Goal: Information Seeking & Learning: Obtain resource

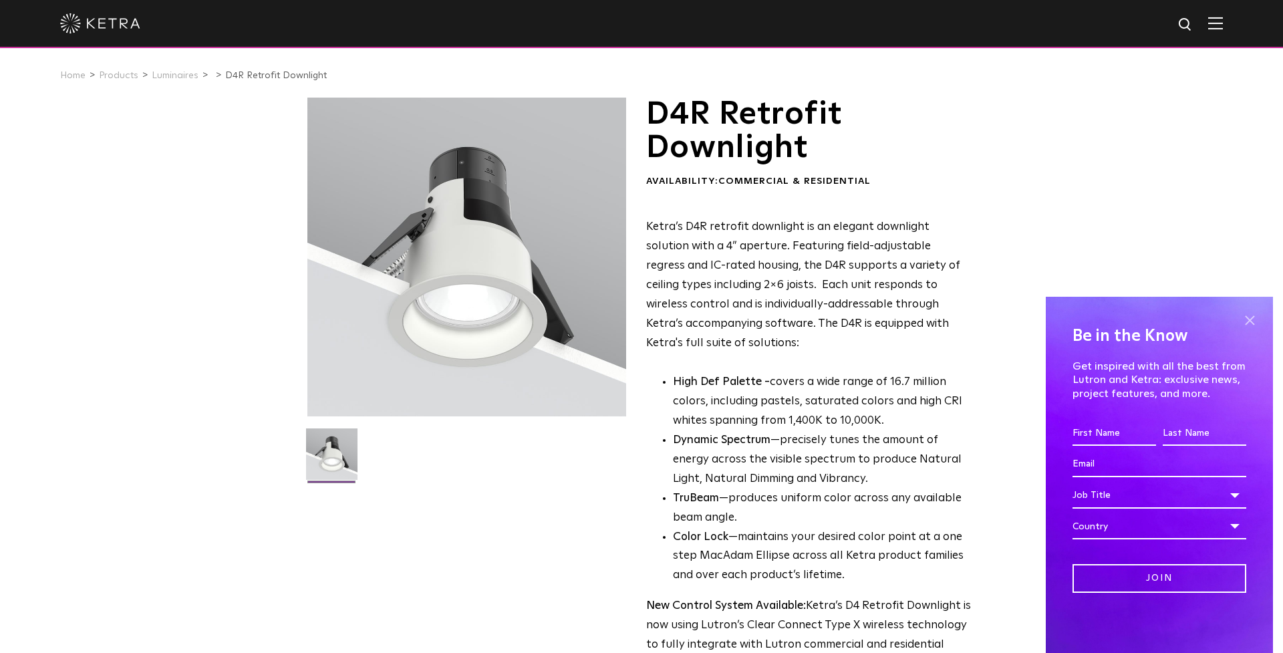
click at [1250, 319] on span at bounding box center [1250, 320] width 20 height 20
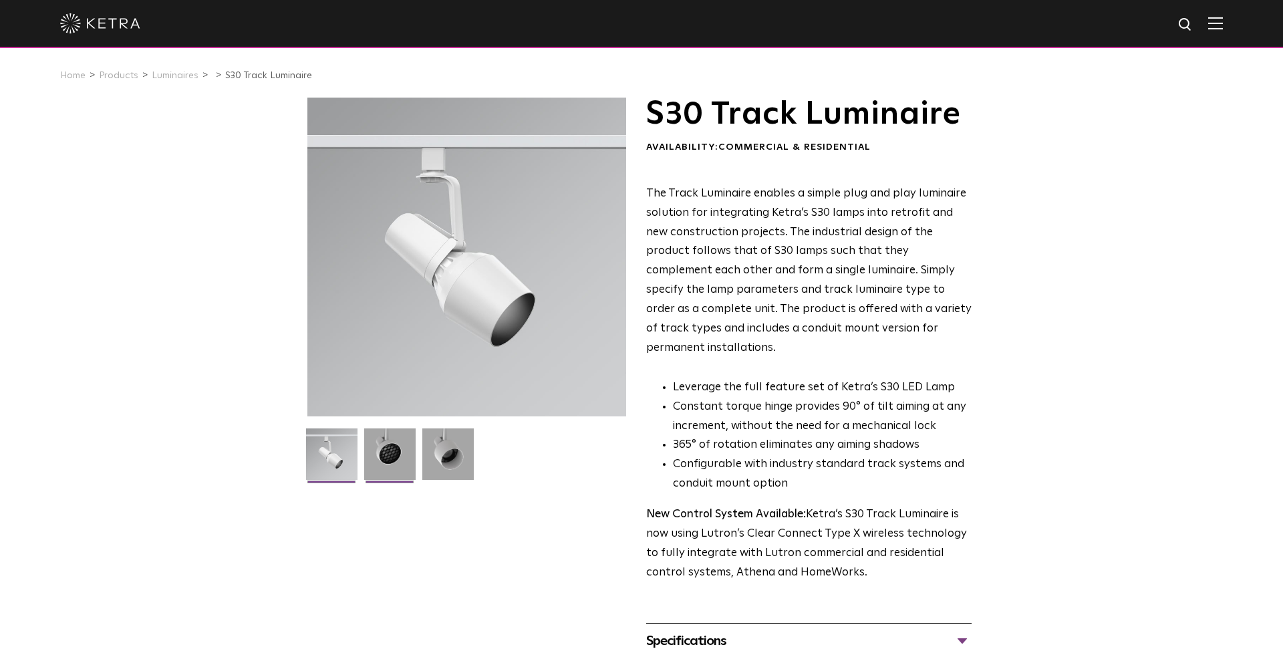
click at [382, 459] on img at bounding box center [389, 458] width 51 height 61
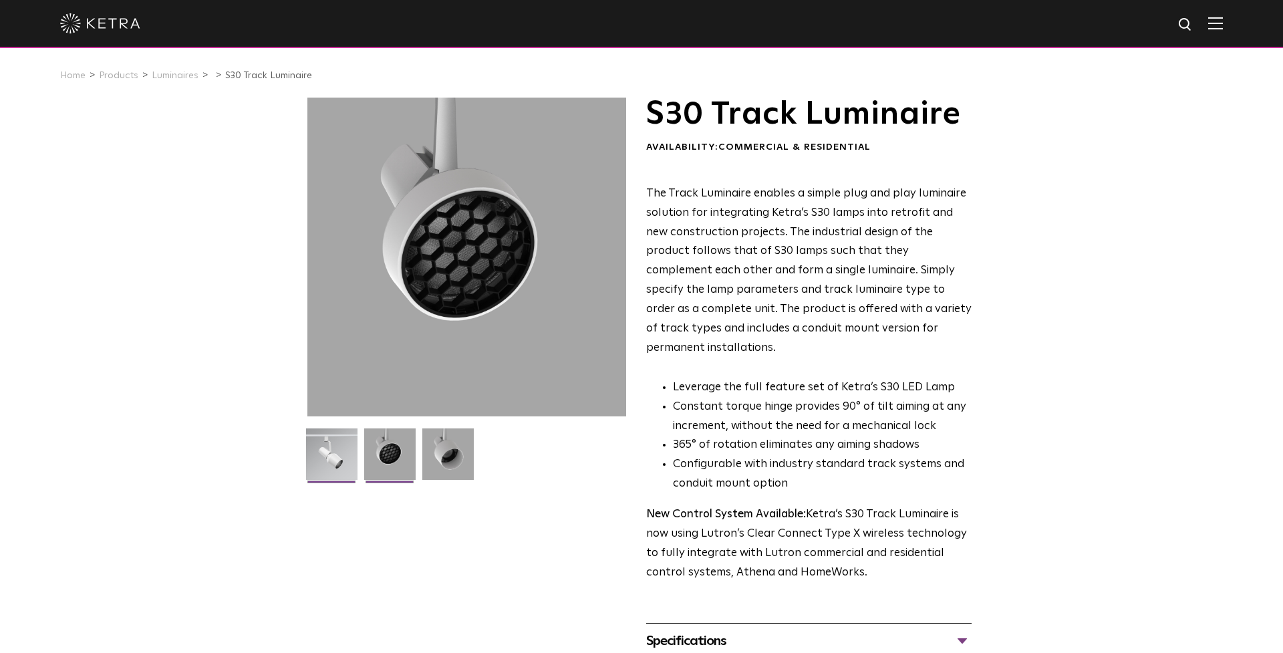
click at [334, 459] on img at bounding box center [331, 458] width 51 height 61
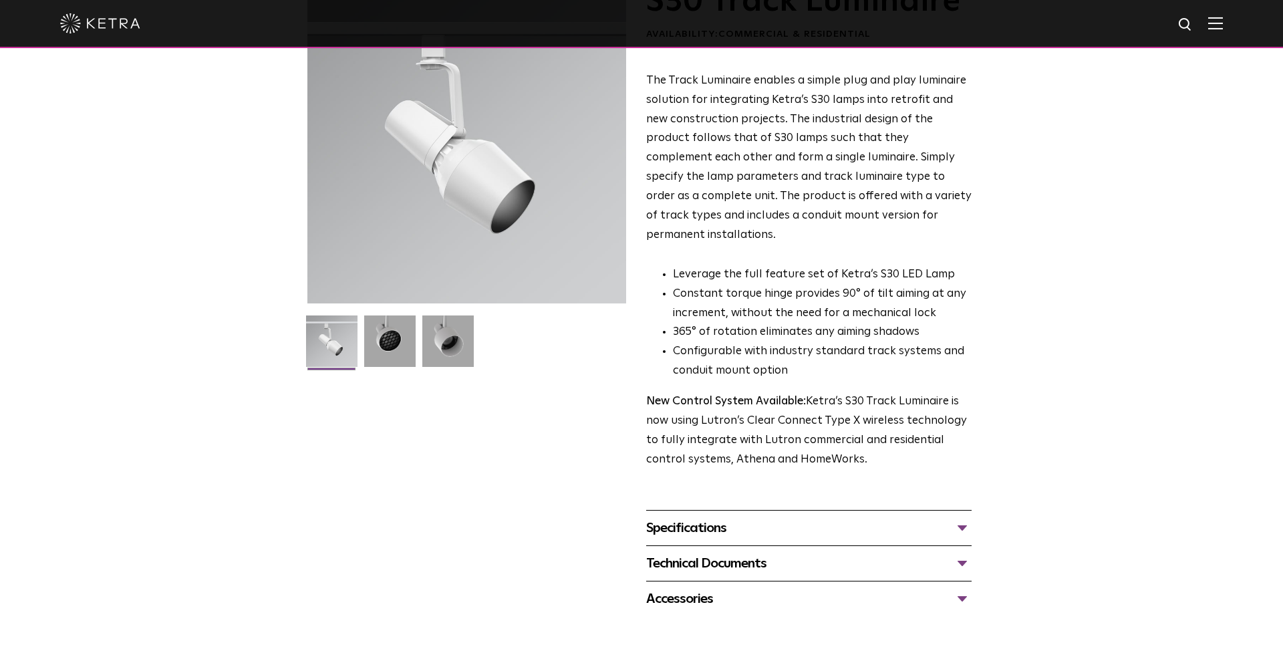
scroll to position [113, 0]
click at [961, 517] on div "Specifications" at bounding box center [808, 527] width 325 height 21
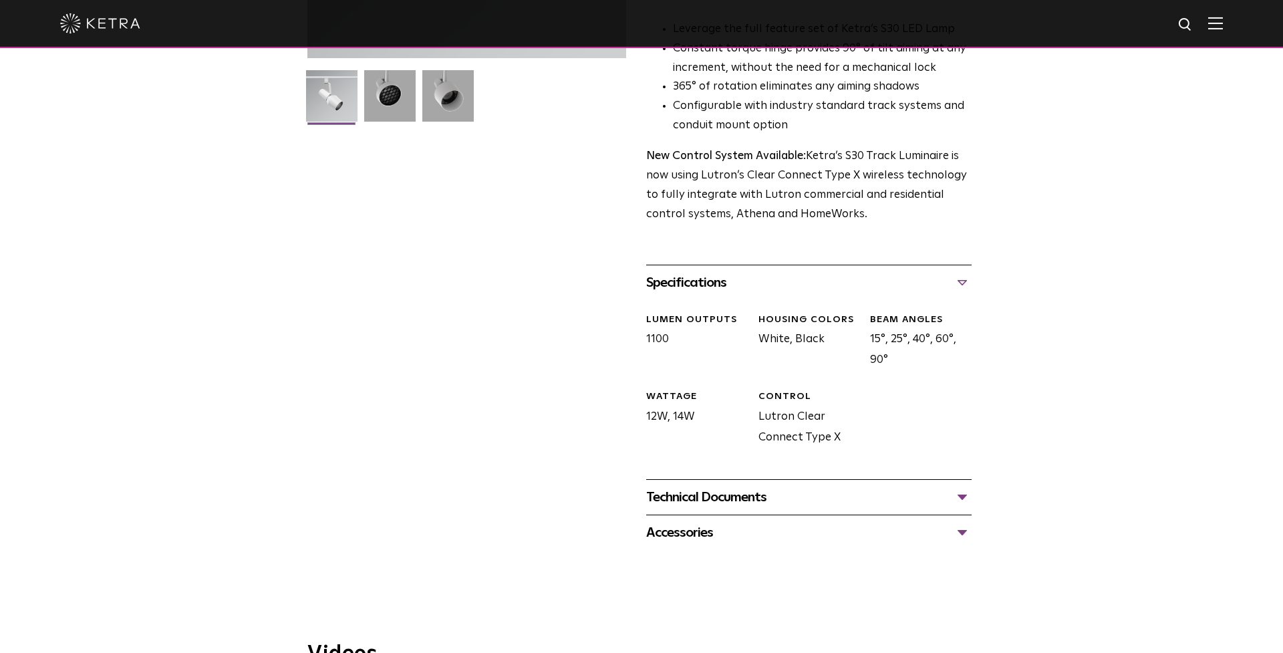
scroll to position [359, 0]
click at [964, 486] on div "Technical Documents" at bounding box center [808, 496] width 325 height 21
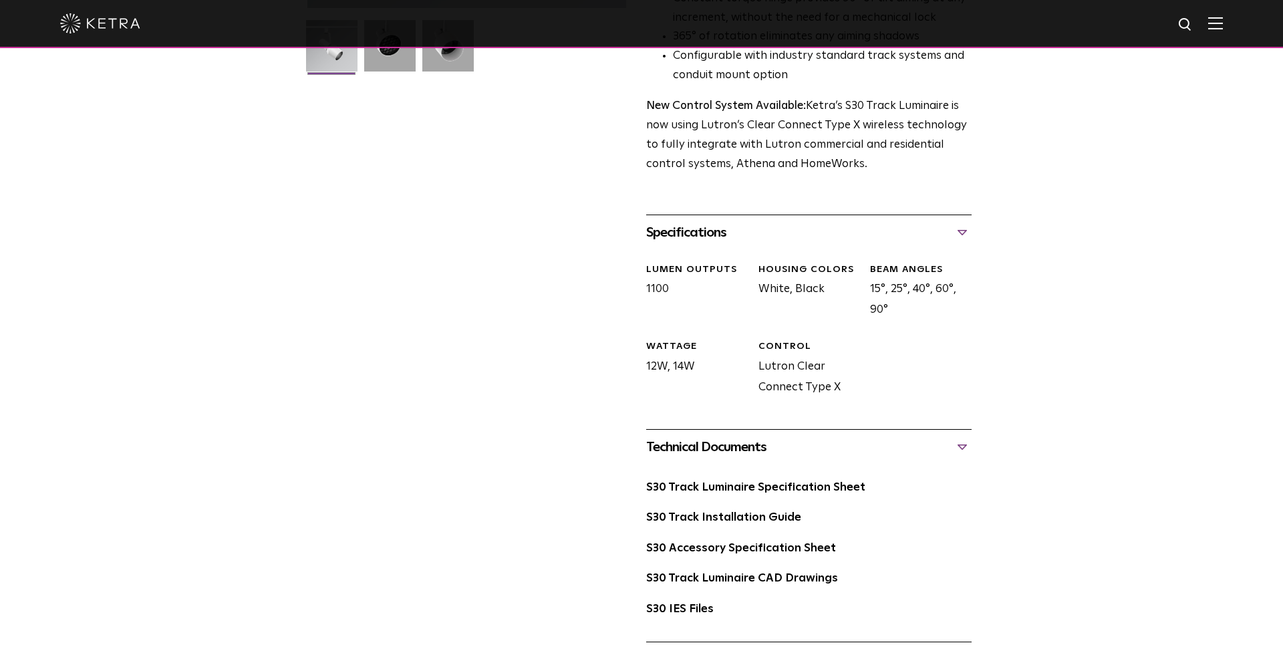
scroll to position [408, 0]
click at [751, 482] on link "S30 Track Luminaire Specification Sheet" at bounding box center [755, 487] width 219 height 11
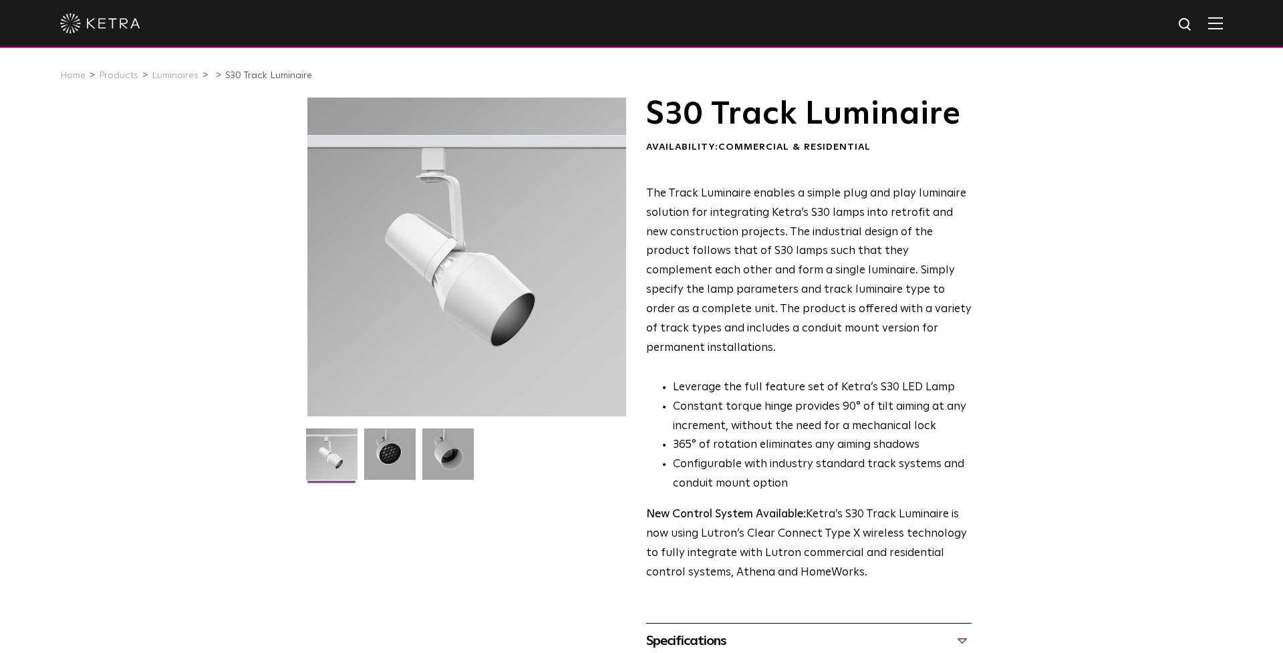
scroll to position [0, 0]
